Goal: Transaction & Acquisition: Download file/media

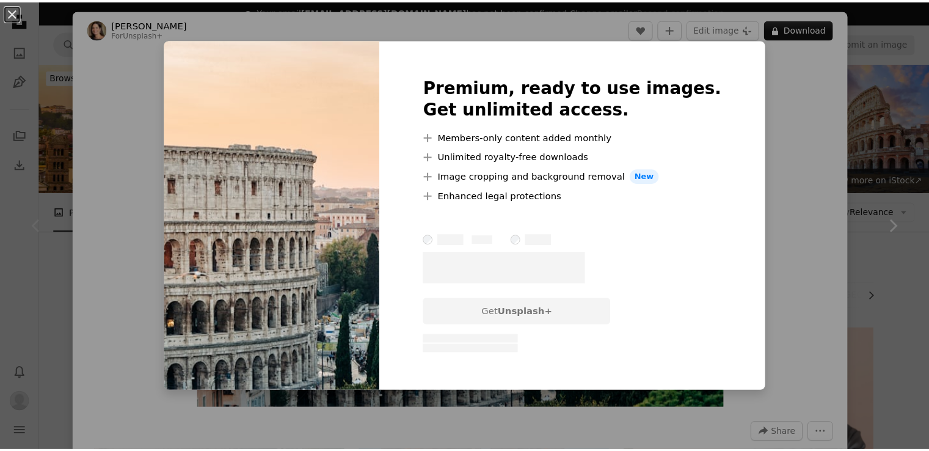
scroll to position [183, 0]
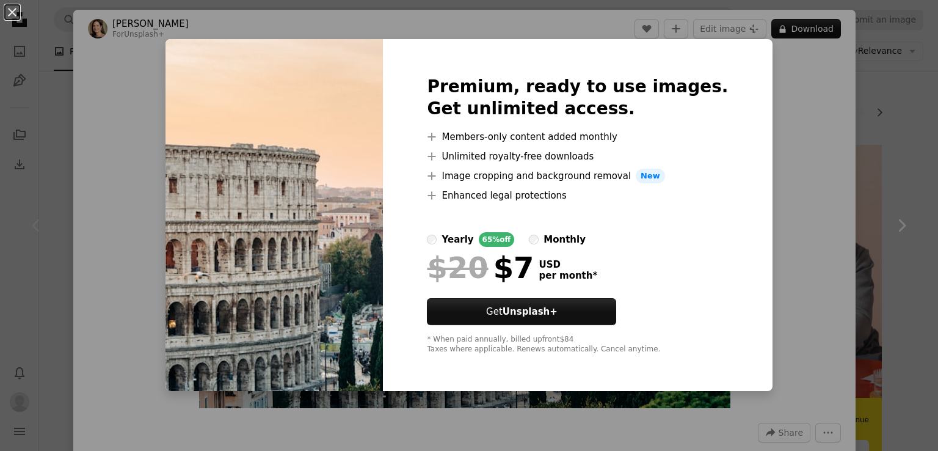
click at [685, 57] on div "Premium, ready to use images. Get unlimited access. A plus sign Members-only co…" at bounding box center [577, 215] width 389 height 352
click at [783, 95] on div "An X shape Premium, ready to use images. Get unlimited access. A plus sign Memb…" at bounding box center [469, 225] width 938 height 451
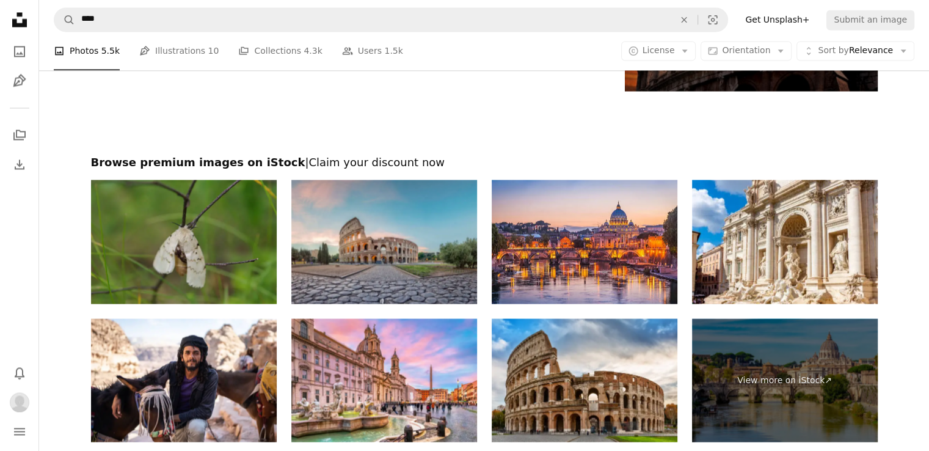
scroll to position [2138, 0]
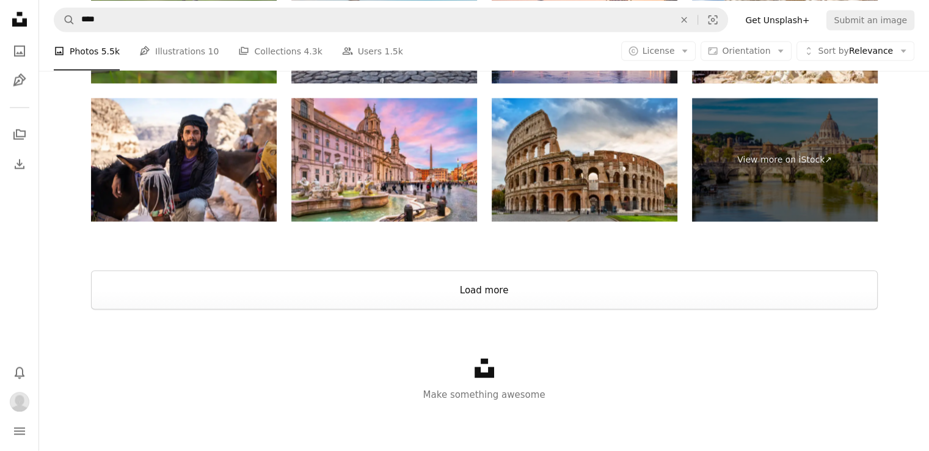
click at [516, 289] on button "Load more" at bounding box center [484, 290] width 787 height 39
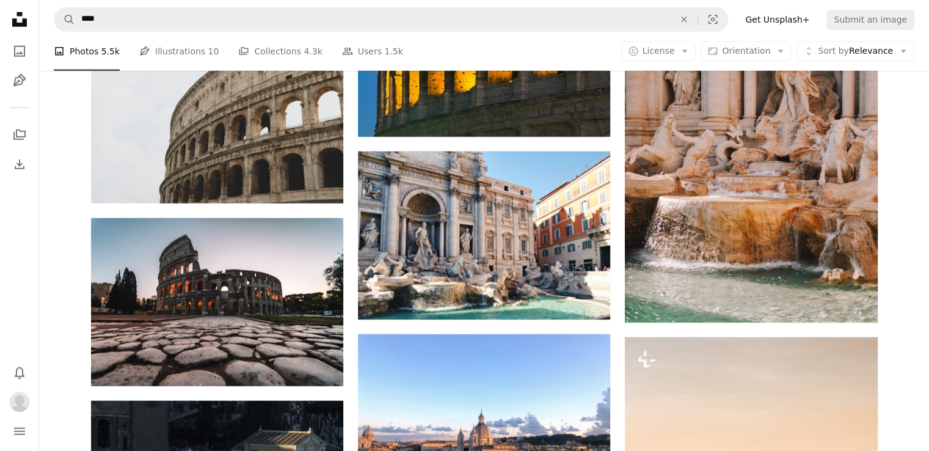
scroll to position [3478, 0]
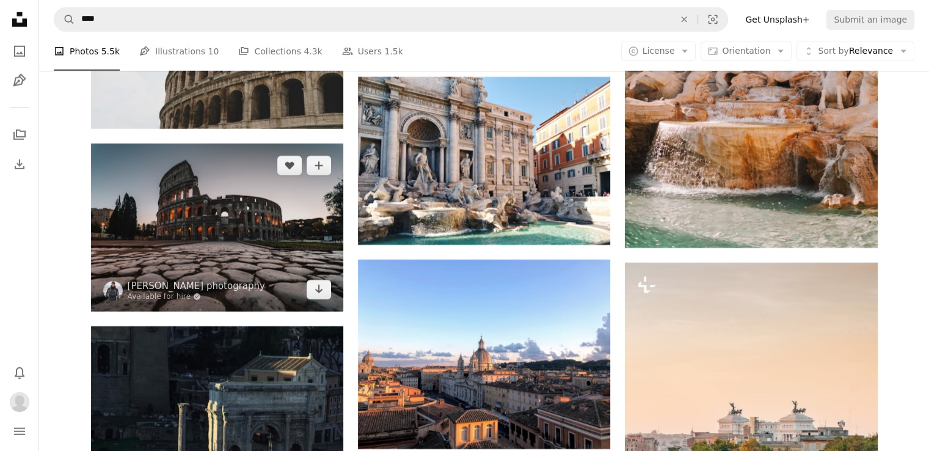
click at [290, 221] on img at bounding box center [217, 228] width 252 height 168
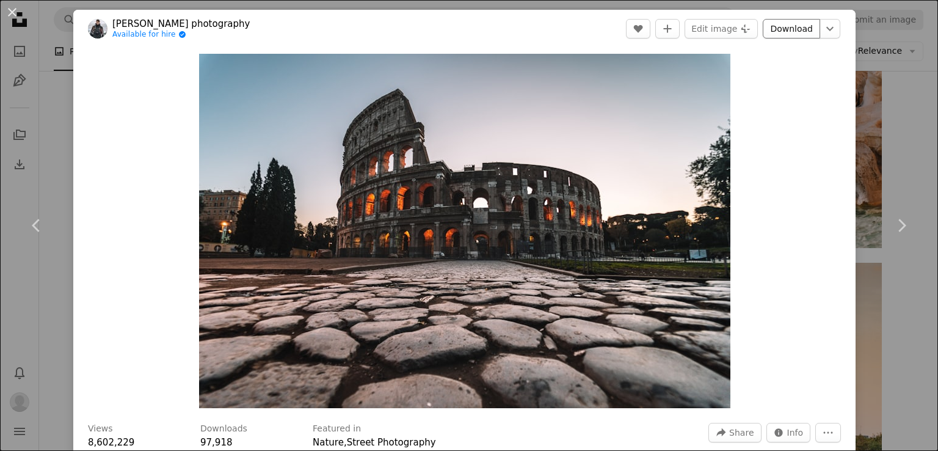
click at [787, 26] on link "Download" at bounding box center [791, 29] width 57 height 20
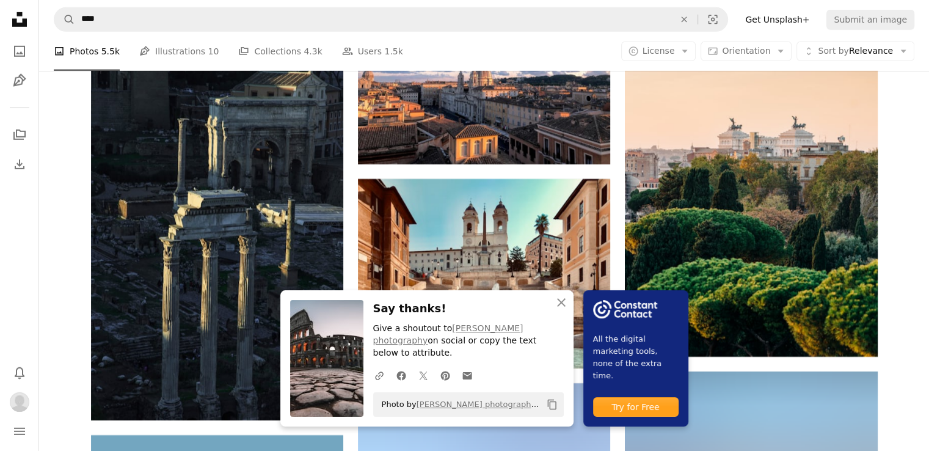
scroll to position [3783, 0]
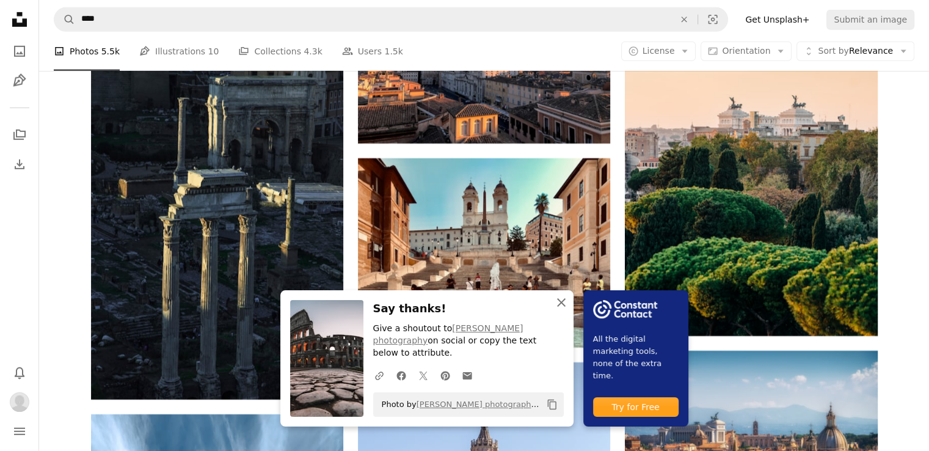
click at [564, 307] on icon "button" at bounding box center [561, 302] width 9 height 9
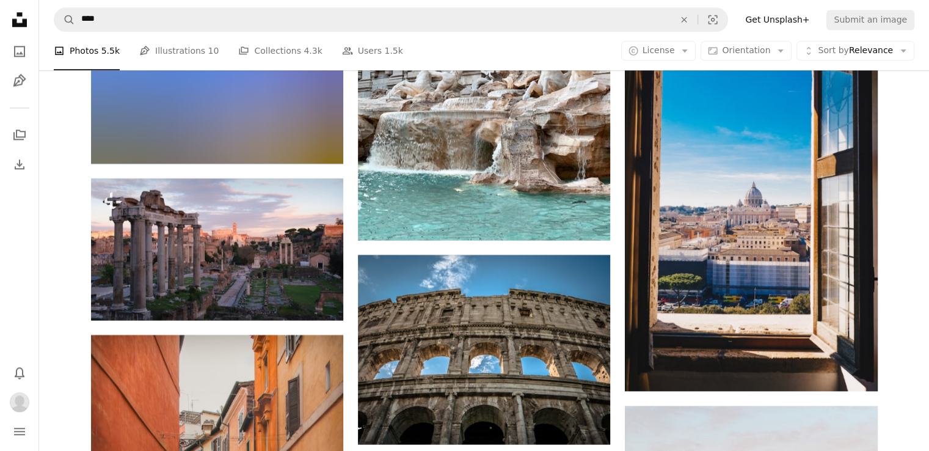
scroll to position [6105, 0]
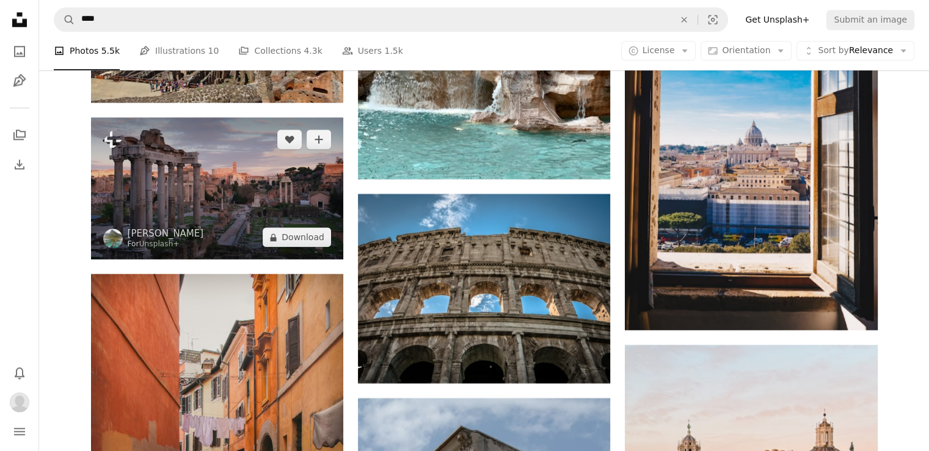
click at [222, 235] on img at bounding box center [217, 188] width 252 height 142
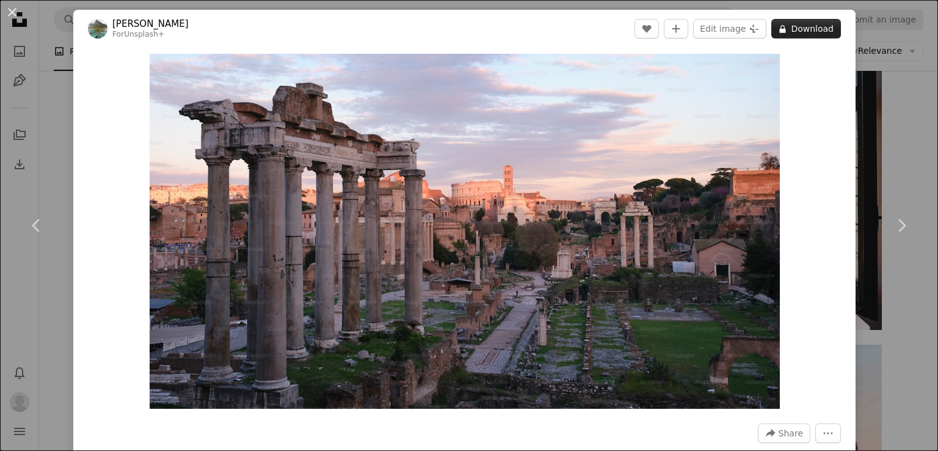
click at [799, 30] on button "A lock Download" at bounding box center [807, 29] width 70 height 20
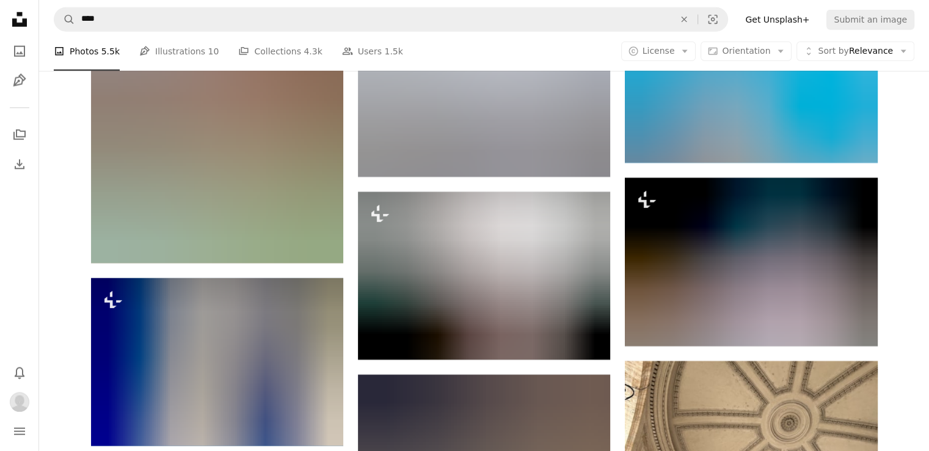
scroll to position [21866, 0]
